Goal: Transaction & Acquisition: Purchase product/service

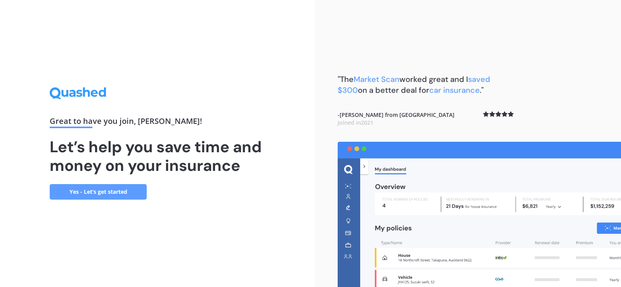
click at [95, 190] on link "Yes - Let’s get started" at bounding box center [98, 192] width 97 height 16
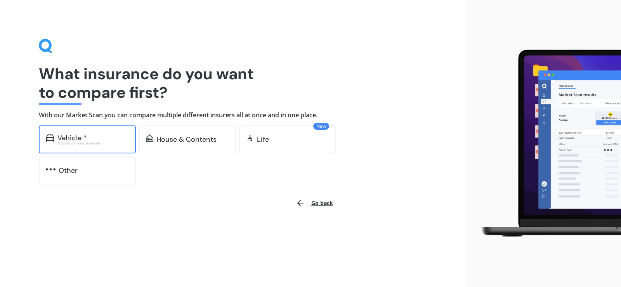
click at [94, 136] on div "Vehicle *" at bounding box center [92, 138] width 71 height 8
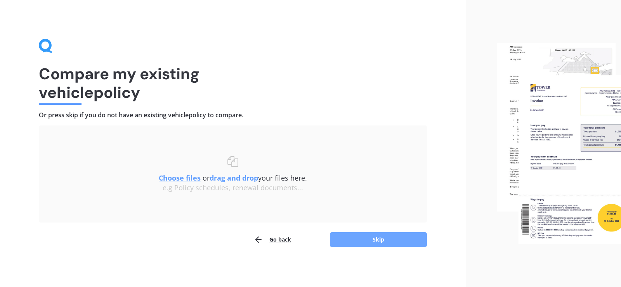
click at [386, 239] on button "Skip" at bounding box center [378, 239] width 97 height 15
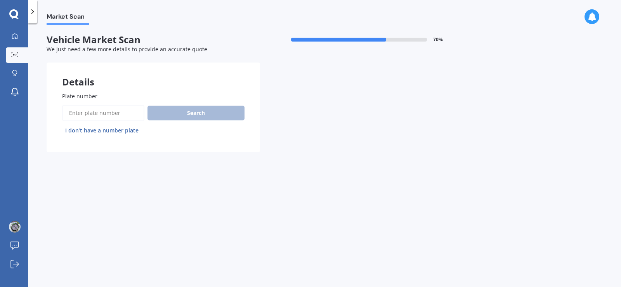
click at [82, 111] on input "Plate number" at bounding box center [103, 113] width 82 height 16
type input "nja355"
click at [197, 101] on div "Plate number Search I don’t have a number plate" at bounding box center [153, 114] width 183 height 45
click at [195, 114] on button "Search" at bounding box center [196, 113] width 97 height 15
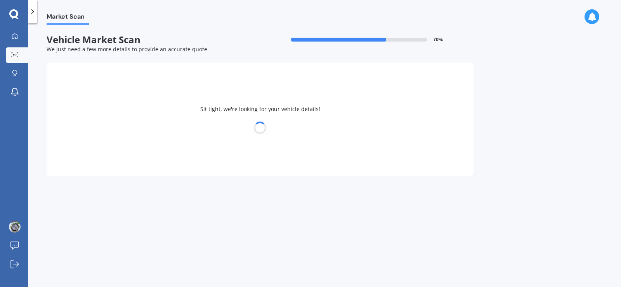
select select "FORD"
select select "RANGER"
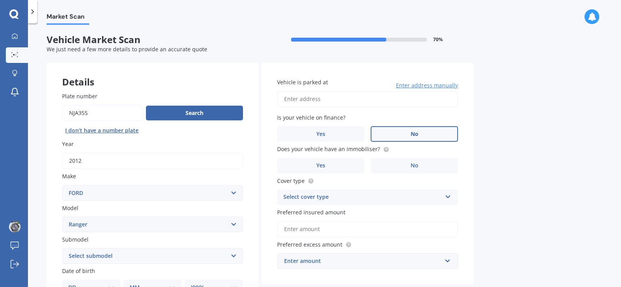
click at [421, 131] on label "No" at bounding box center [414, 134] width 87 height 16
click at [0, 0] on input "No" at bounding box center [0, 0] width 0 height 0
click at [420, 165] on label "No" at bounding box center [414, 166] width 87 height 16
click at [0, 0] on input "No" at bounding box center [0, 0] width 0 height 0
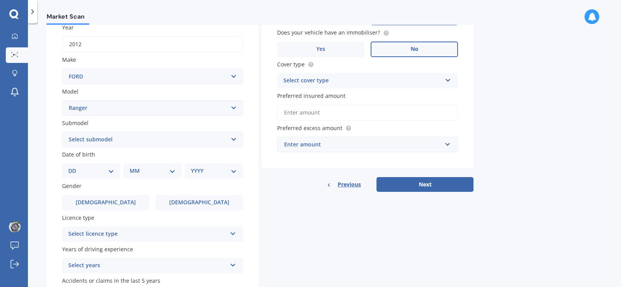
click at [425, 82] on div "Select cover type" at bounding box center [363, 80] width 158 height 9
click at [308, 96] on span "Comprehensive" at bounding box center [304, 95] width 41 height 7
click at [303, 113] on input "Preferred insured amount" at bounding box center [367, 112] width 181 height 16
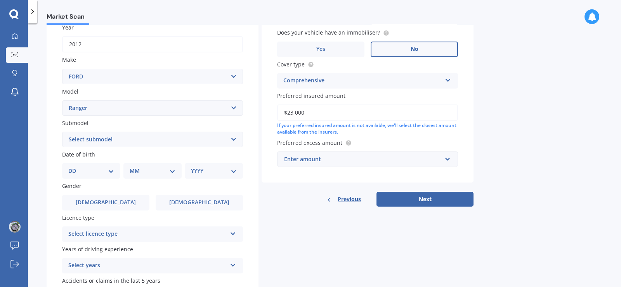
type input "$23,000"
click at [313, 162] on div "Enter amount" at bounding box center [363, 159] width 158 height 9
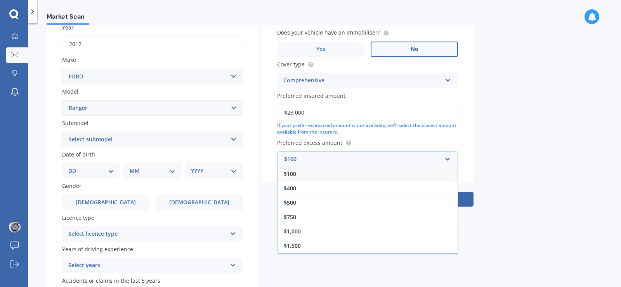
click at [503, 121] on div "Market Scan Vehicle Market Scan 70 % We just need a few more details to provide…" at bounding box center [324, 157] width 593 height 264
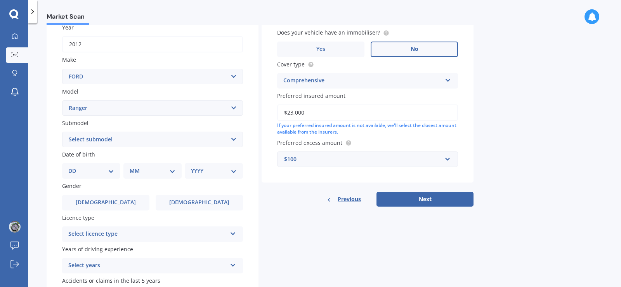
click at [333, 155] on div "$100" at bounding box center [363, 159] width 158 height 9
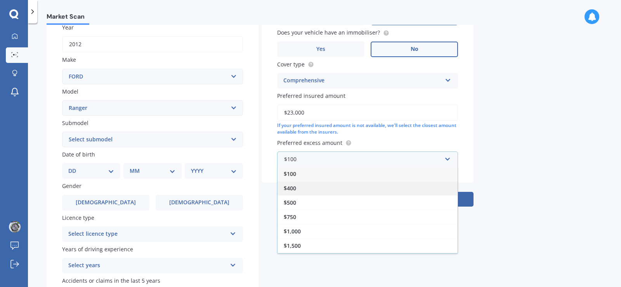
click at [305, 182] on div "$400" at bounding box center [368, 188] width 180 height 14
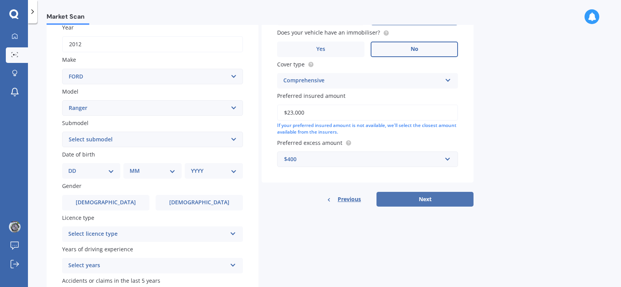
click at [411, 198] on button "Next" at bounding box center [425, 199] width 97 height 15
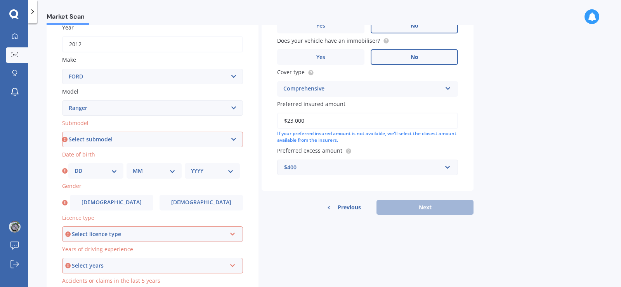
click at [78, 140] on select "Select submodel 4X2 3.2 Litre Turbo Diesel 4X2 XL 2.2 Litre Turbo Diesel 4X2 XL…" at bounding box center [152, 140] width 181 height 16
select select "4X4 XLT 3.2 LITRE TURBO DIESEL"
click at [62, 132] on select "Select submodel 4X2 3.2 Litre Turbo Diesel 4X2 XL 2.2 Litre Turbo Diesel 4X2 XL…" at bounding box center [152, 140] width 181 height 16
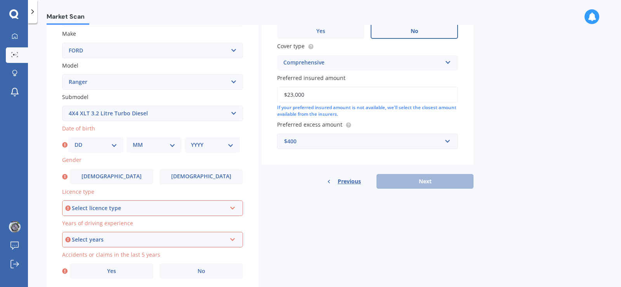
scroll to position [170, 0]
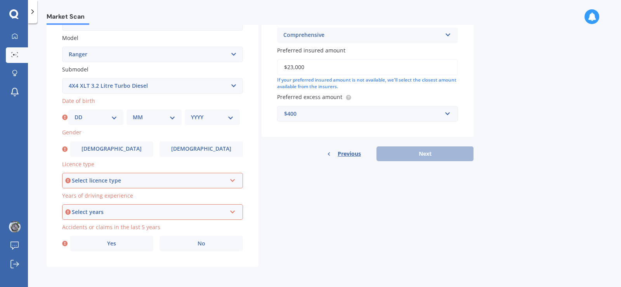
click at [108, 116] on select "DD 01 02 03 04 05 06 07 08 09 10 11 12 13 14 15 16 17 18 19 20 21 22 23 24 25 2…" at bounding box center [96, 117] width 43 height 9
select select "02"
click at [75, 113] on select "DD 01 02 03 04 05 06 07 08 09 10 11 12 13 14 15 16 17 18 19 20 21 22 23 24 25 2…" at bounding box center [96, 117] width 43 height 9
click at [151, 115] on select "MM 01 02 03 04 05 06 07 08 09 10 11 12" at bounding box center [154, 117] width 43 height 9
select select "02"
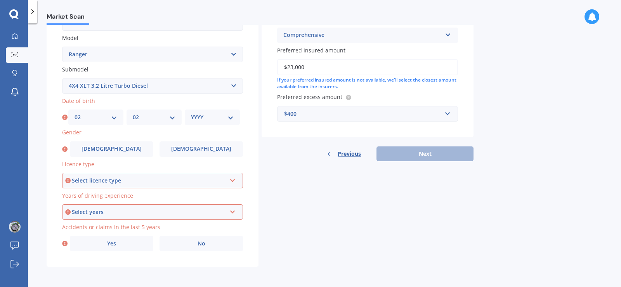
click at [133, 113] on select "MM 01 02 03 04 05 06 07 08 09 10 11 12" at bounding box center [154, 117] width 43 height 9
drag, startPoint x: 199, startPoint y: 117, endPoint x: 204, endPoint y: 121, distance: 5.8
click at [199, 117] on select "YYYY 2025 2024 2023 2022 2021 2020 2019 2018 2017 2016 2015 2014 2013 2012 2011…" at bounding box center [212, 117] width 43 height 9
select select "1961"
click at [191, 113] on select "YYYY 2025 2024 2023 2022 2021 2020 2019 2018 2017 2016 2015 2014 2013 2012 2011…" at bounding box center [212, 117] width 43 height 9
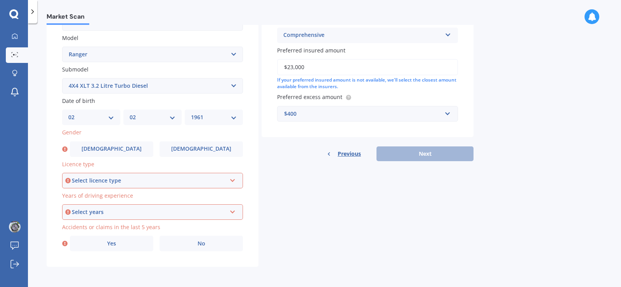
click at [90, 178] on div "Select licence type" at bounding box center [149, 180] width 155 height 9
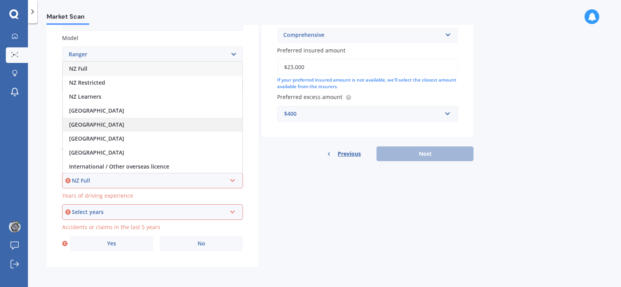
scroll to position [1, 0]
click at [78, 69] on span "NZ Full" at bounding box center [78, 67] width 18 height 7
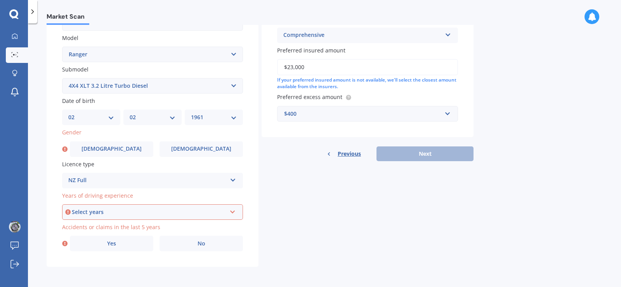
click at [83, 214] on div "Select years" at bounding box center [149, 212] width 155 height 9
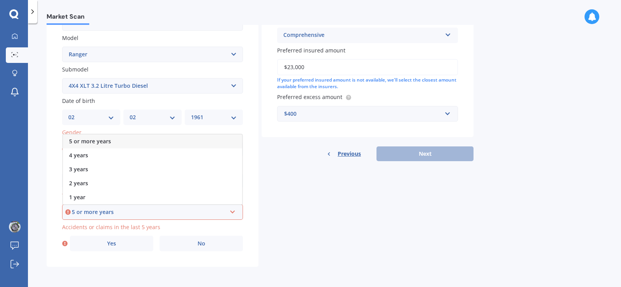
click at [84, 144] on span "5 or more years" at bounding box center [90, 140] width 42 height 7
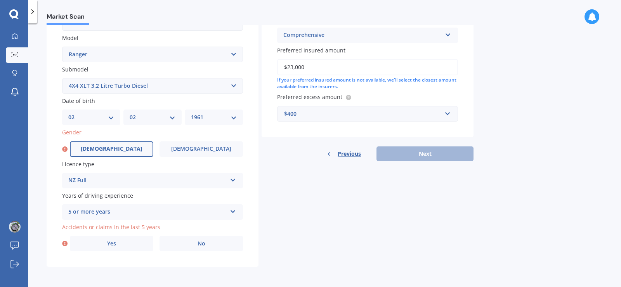
click at [117, 149] on span "[DEMOGRAPHIC_DATA]" at bounding box center [112, 149] width 62 height 7
click at [0, 0] on input "[DEMOGRAPHIC_DATA]" at bounding box center [0, 0] width 0 height 0
click at [191, 244] on label "No" at bounding box center [202, 244] width 84 height 16
click at [0, 0] on input "No" at bounding box center [0, 0] width 0 height 0
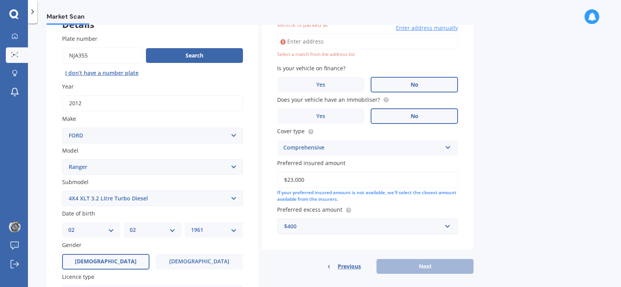
scroll to position [0, 0]
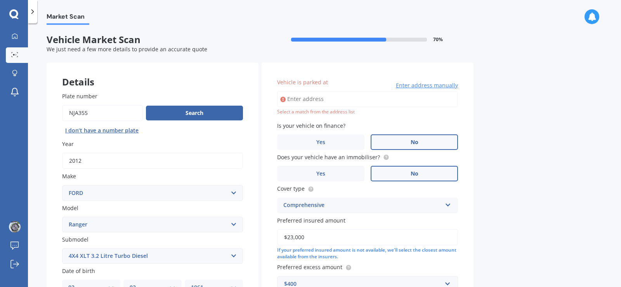
click at [306, 98] on input "Vehicle is parked at" at bounding box center [367, 99] width 181 height 16
click at [335, 98] on input "[STREET_ADDRESS]" at bounding box center [367, 99] width 181 height 16
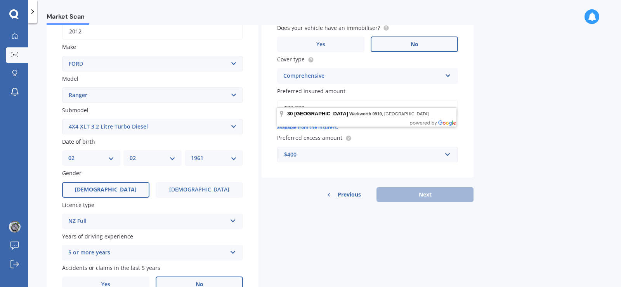
scroll to position [155, 0]
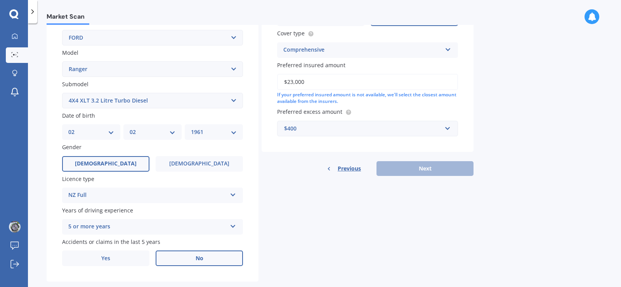
type input "[STREET_ADDRESS]"
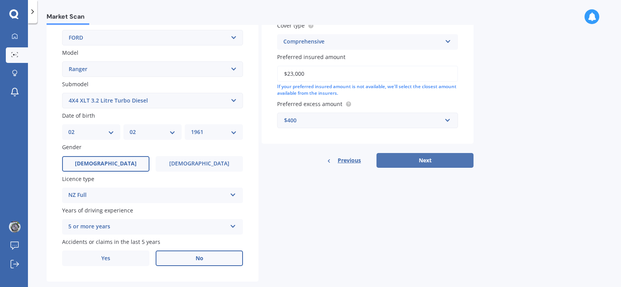
click at [425, 161] on button "Next" at bounding box center [425, 160] width 97 height 15
select select "02"
select select "1961"
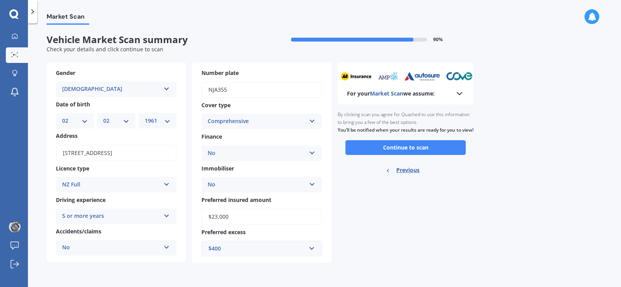
scroll to position [0, 0]
click at [413, 152] on button "Continue to scan" at bounding box center [406, 147] width 120 height 15
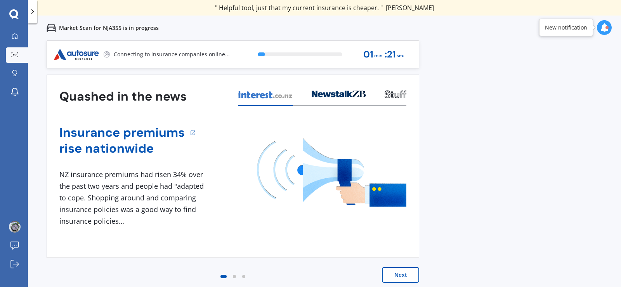
click at [403, 269] on button "Next" at bounding box center [400, 275] width 37 height 16
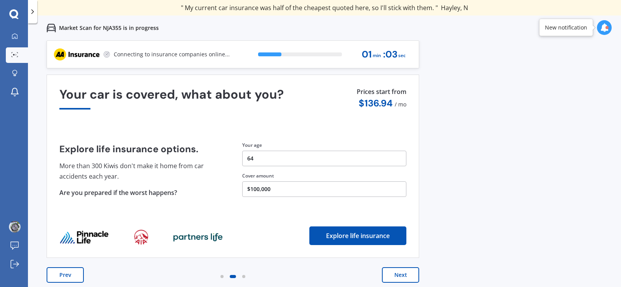
click at [68, 273] on button "Prev" at bounding box center [65, 275] width 37 height 16
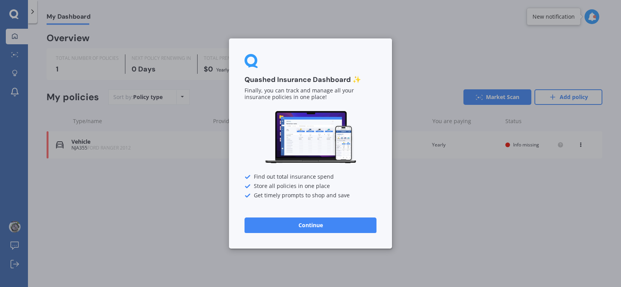
click at [285, 225] on button "Continue" at bounding box center [311, 226] width 132 height 16
